Goal: Task Accomplishment & Management: Use online tool/utility

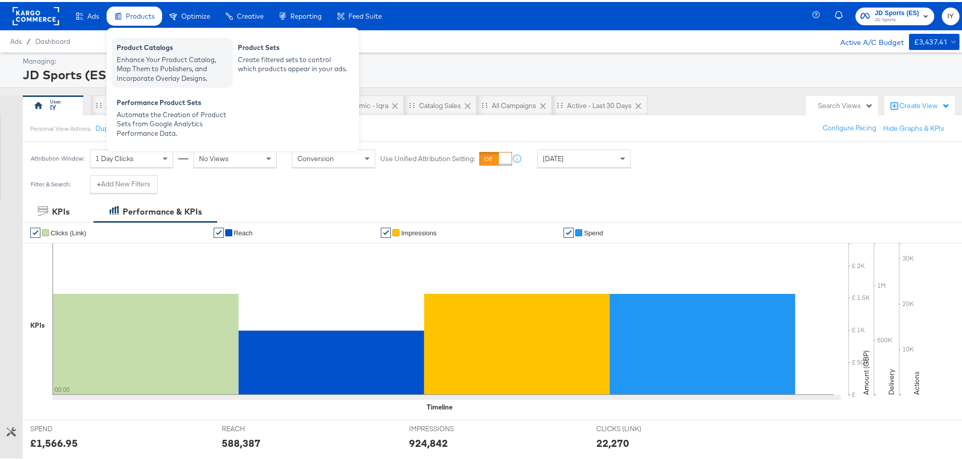
click at [180, 63] on div "Enhance Your Product Catalog, Map Them to Publishers, and Incorporate Overlay D…" at bounding box center [172, 67] width 111 height 28
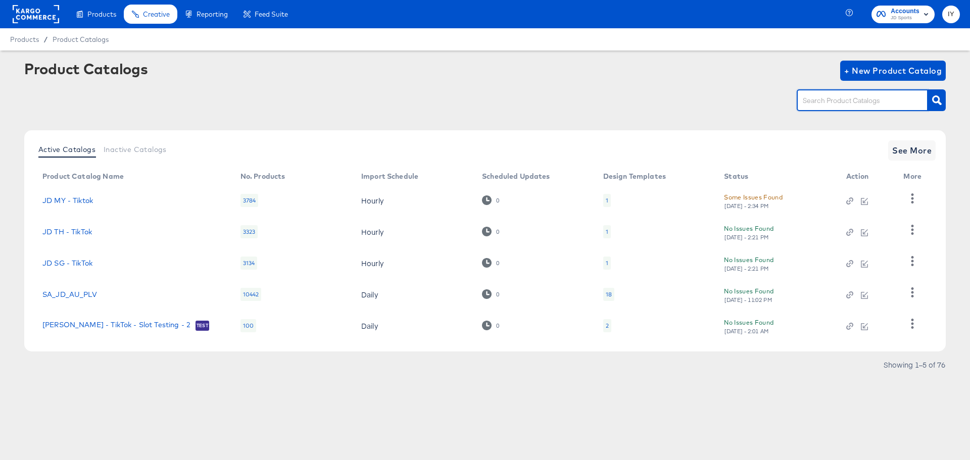
click at [860, 99] on input "text" at bounding box center [854, 101] width 108 height 12
type input "es"
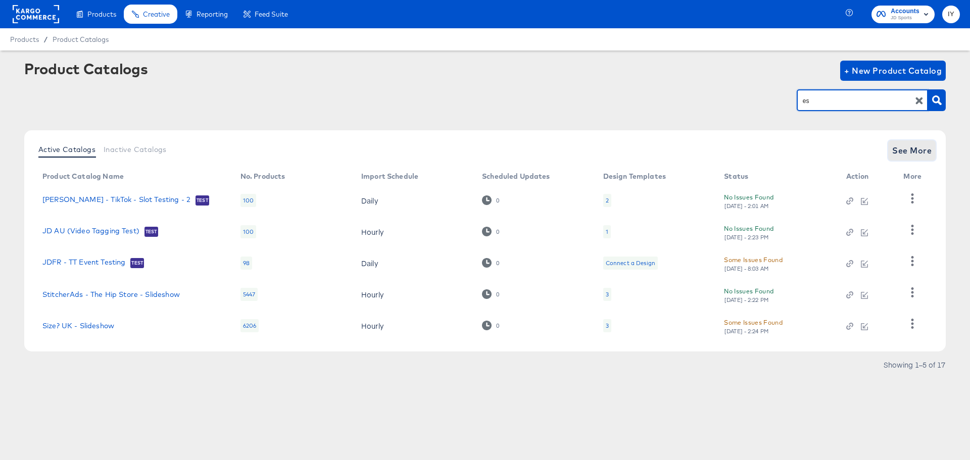
click at [899, 150] on span "See More" at bounding box center [911, 150] width 39 height 14
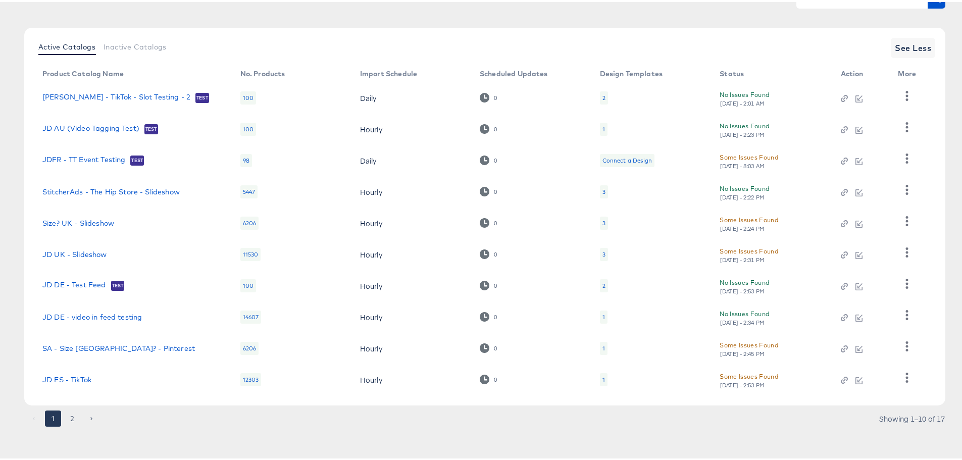
scroll to position [105, 0]
click at [74, 415] on button "2" at bounding box center [72, 417] width 16 height 16
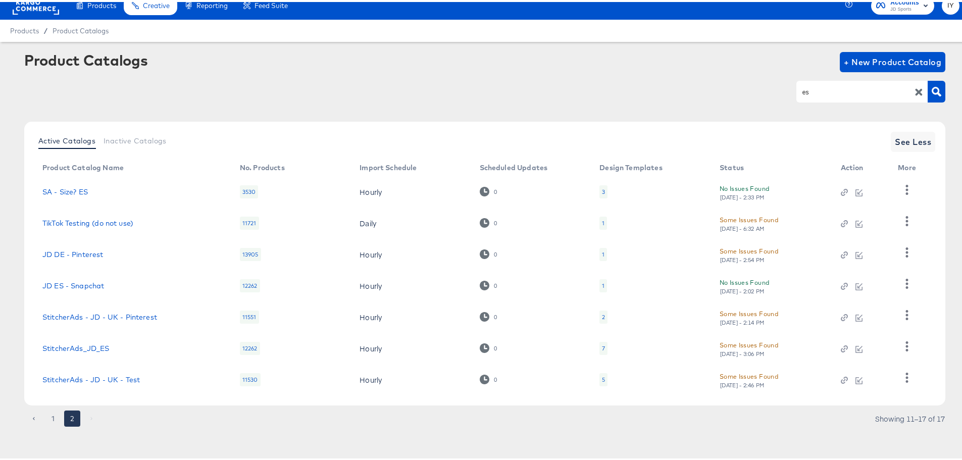
scroll to position [11, 0]
click at [86, 345] on link "StitcherAds_JD_ES" at bounding box center [75, 346] width 67 height 8
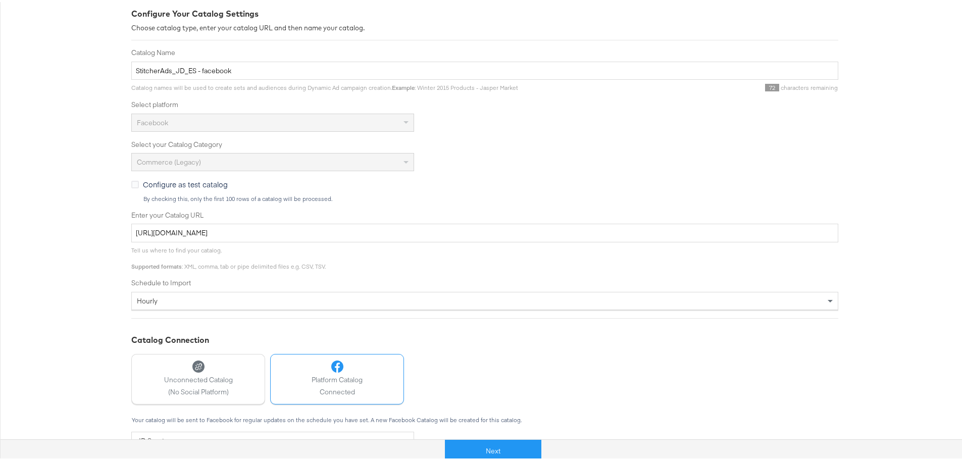
scroll to position [249, 0]
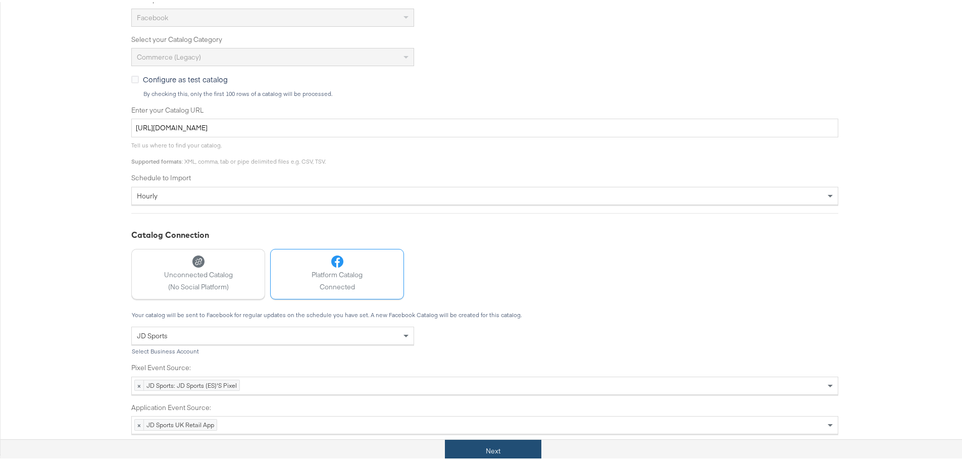
click at [477, 446] on button "Next" at bounding box center [493, 449] width 96 height 23
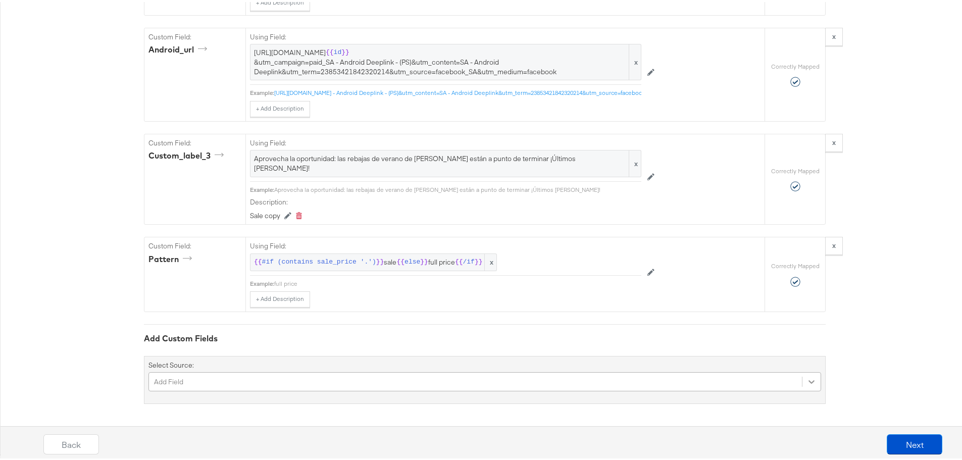
scroll to position [2101, 0]
click at [807, 383] on div "Add Field" at bounding box center [484, 379] width 673 height 19
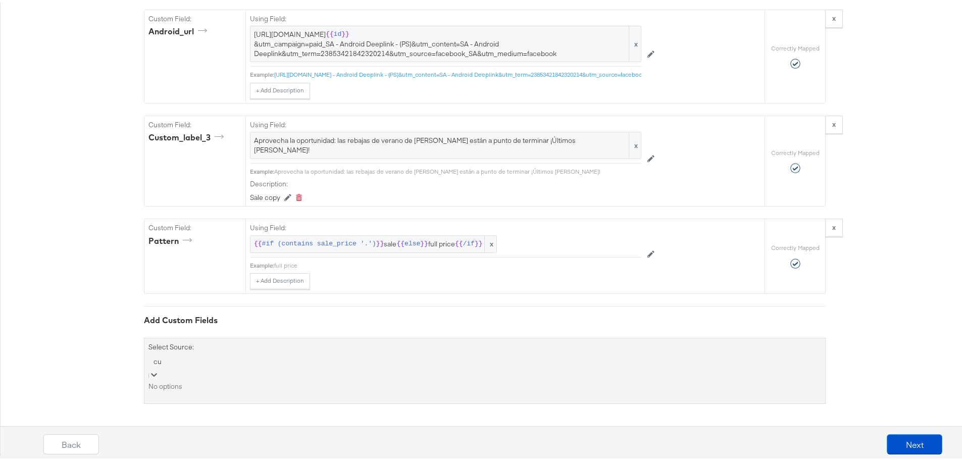
scroll to position [2016, 0]
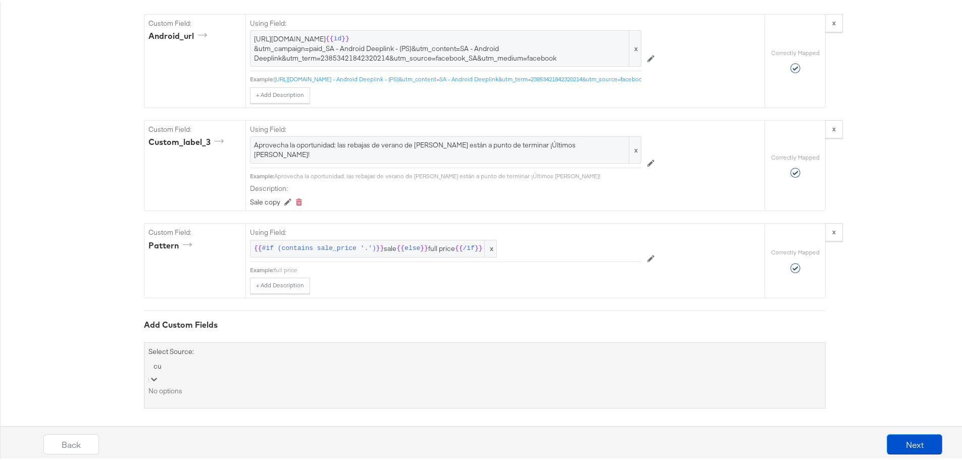
type input "c"
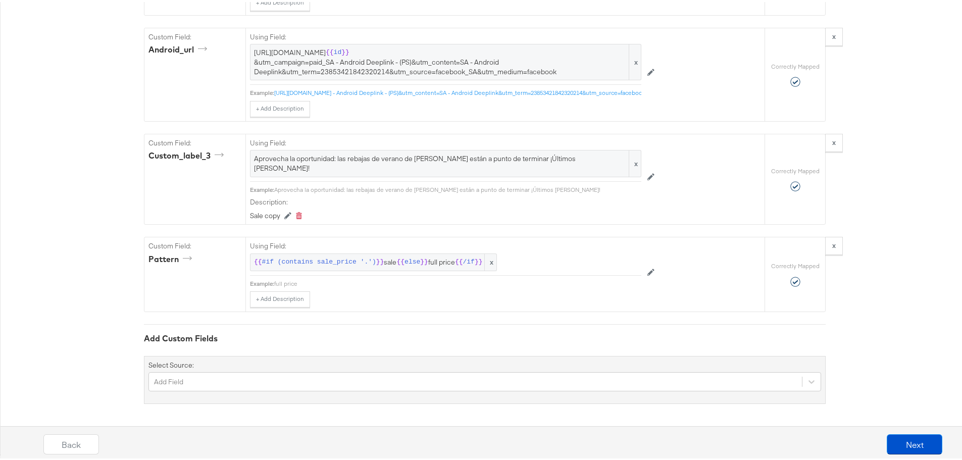
click at [908, 439] on button "Next" at bounding box center [915, 442] width 56 height 20
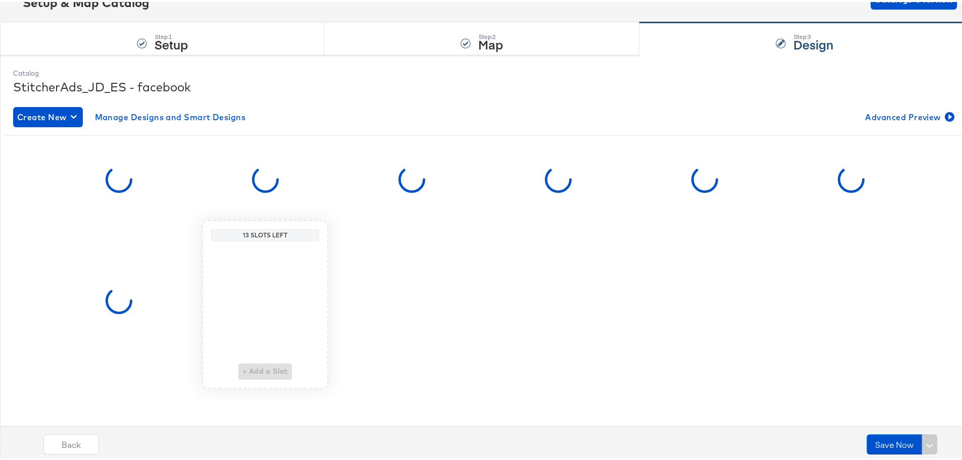
scroll to position [0, 0]
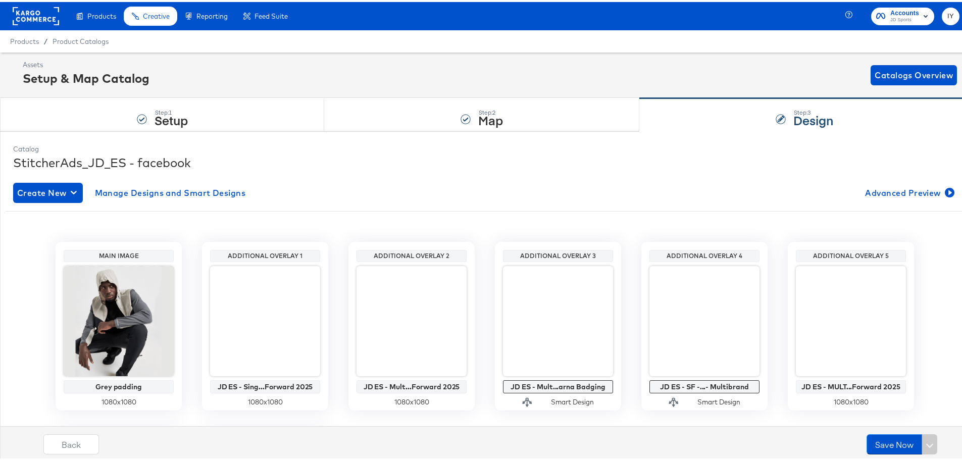
click at [37, 4] on div at bounding box center [36, 14] width 46 height 28
click at [46, 12] on rect at bounding box center [36, 14] width 46 height 18
